Goal: Task Accomplishment & Management: Use online tool/utility

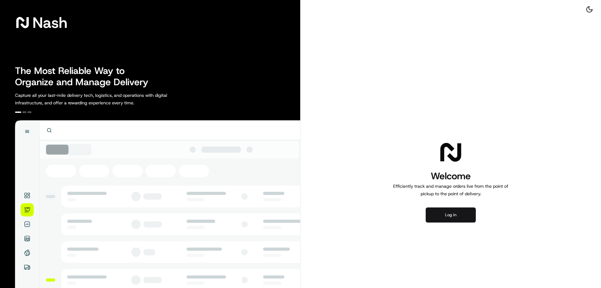
click at [446, 216] on button "Log in" at bounding box center [451, 214] width 50 height 15
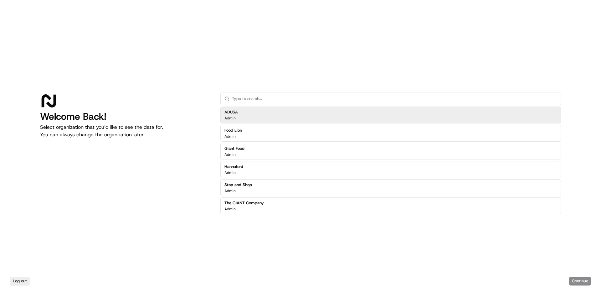
click at [248, 116] on div "ADUSA Admin" at bounding box center [390, 114] width 340 height 17
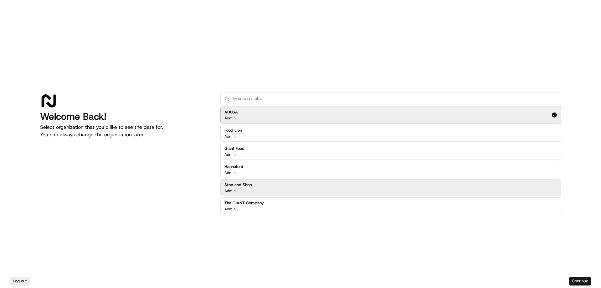
click at [574, 280] on button "Continue" at bounding box center [580, 280] width 22 height 9
